Goal: Information Seeking & Learning: Get advice/opinions

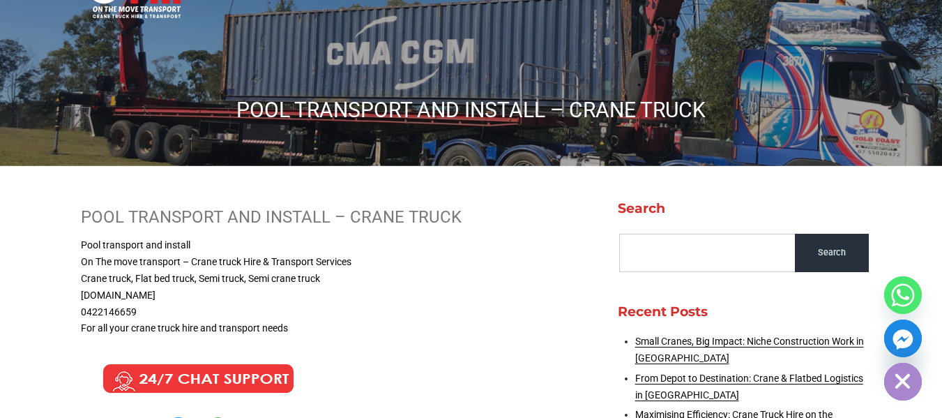
click at [942, 325] on html "[EMAIL_ADDRESS][DOMAIN_NAME] 0468 758 019 0422 146 659 Menu Close Home About CO…" at bounding box center [471, 116] width 942 height 418
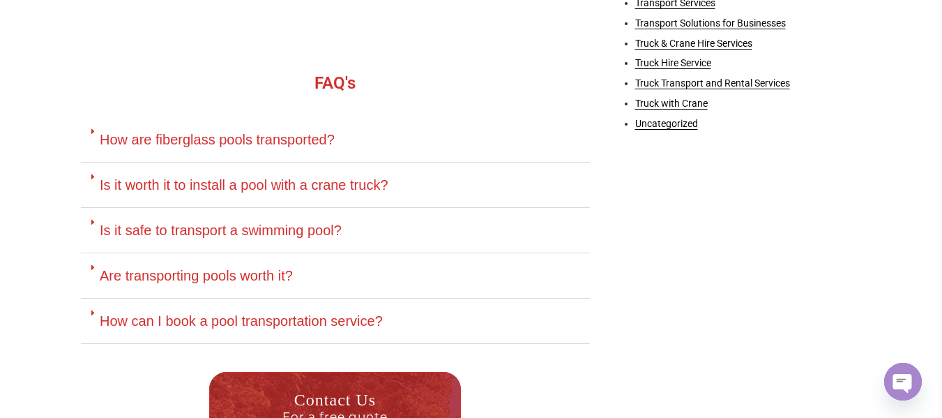
scroll to position [1348, 0]
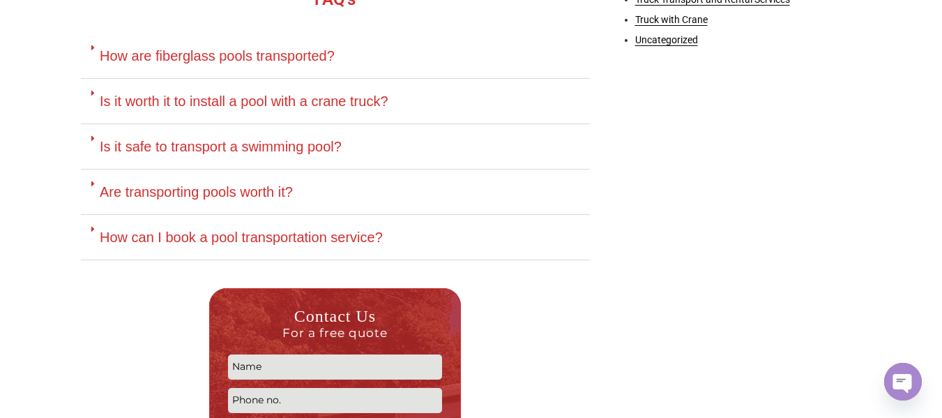
click at [295, 107] on link "Is it worth it to install a pool with a crane truck?" at bounding box center [244, 100] width 289 height 15
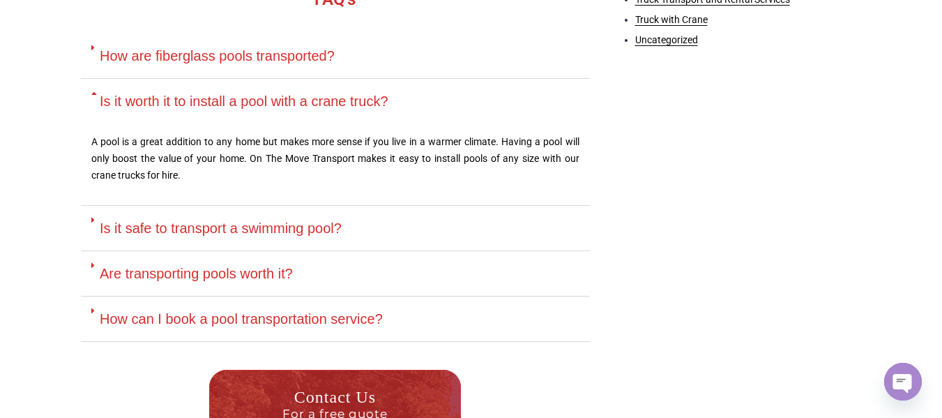
click at [244, 279] on link "Are transporting pools worth it?" at bounding box center [196, 273] width 193 height 15
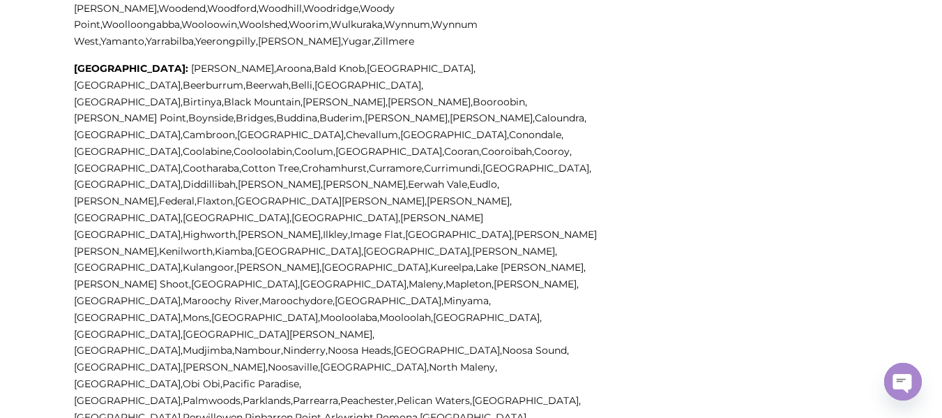
scroll to position [3841, 0]
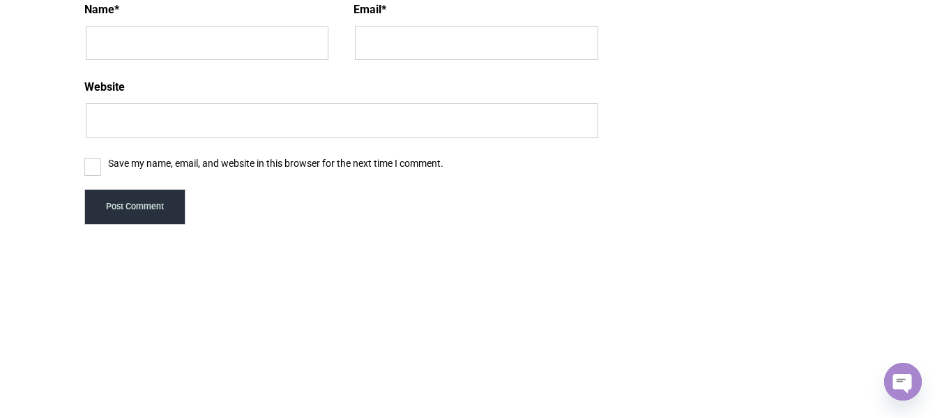
scroll to position [4867, 0]
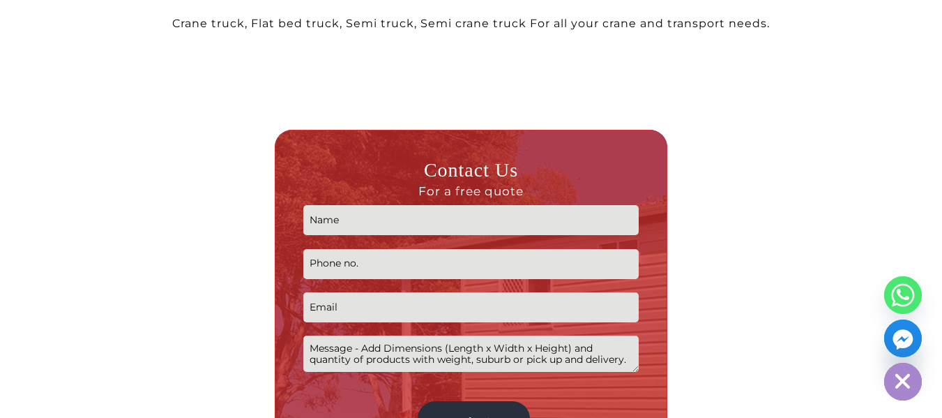
scroll to position [1367, 0]
